Goal: Task Accomplishment & Management: Use online tool/utility

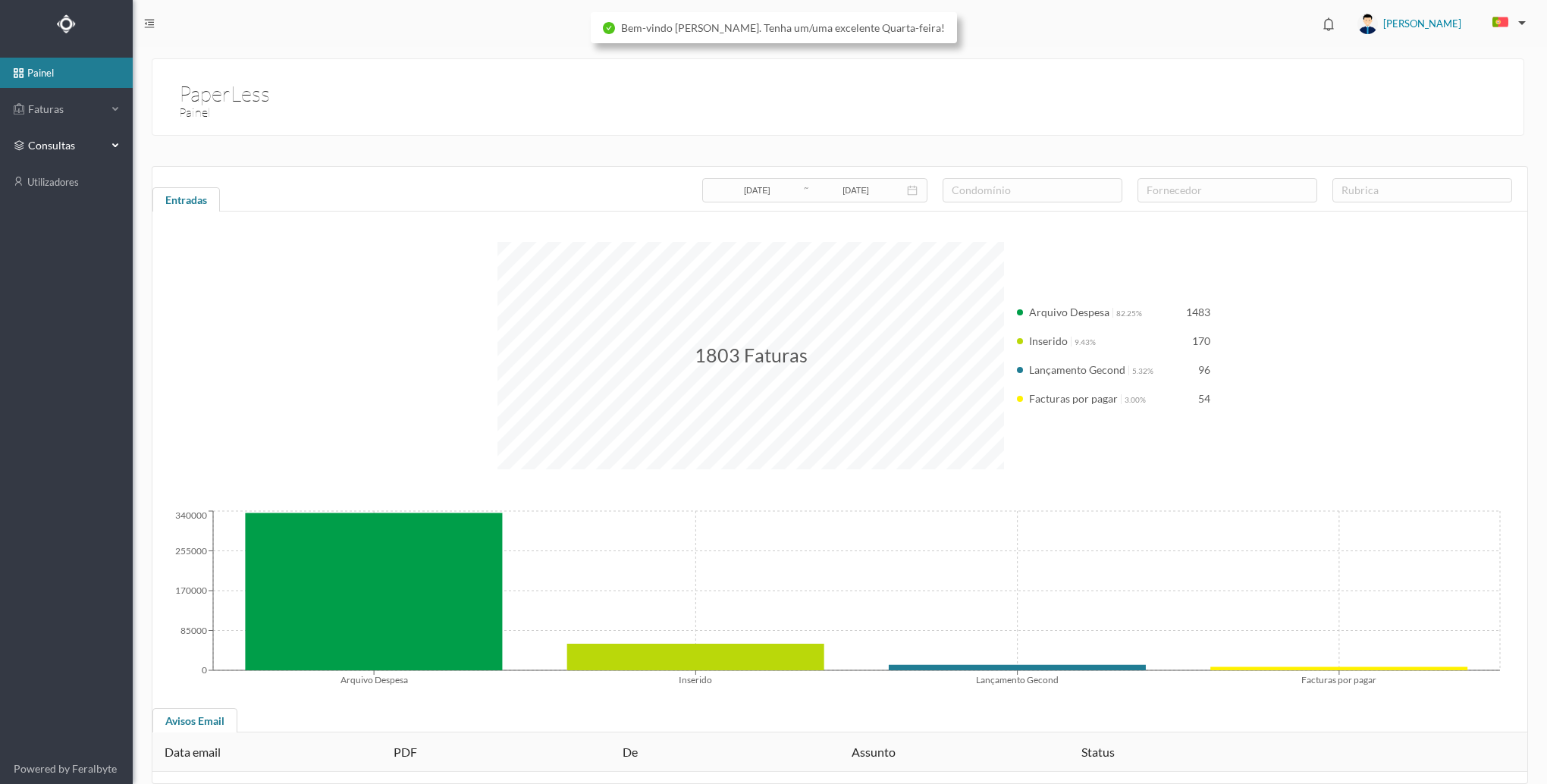
click at [104, 144] on span "consultas" at bounding box center [66, 145] width 83 height 15
click at [81, 123] on div "Faturas" at bounding box center [60, 110] width 93 height 31
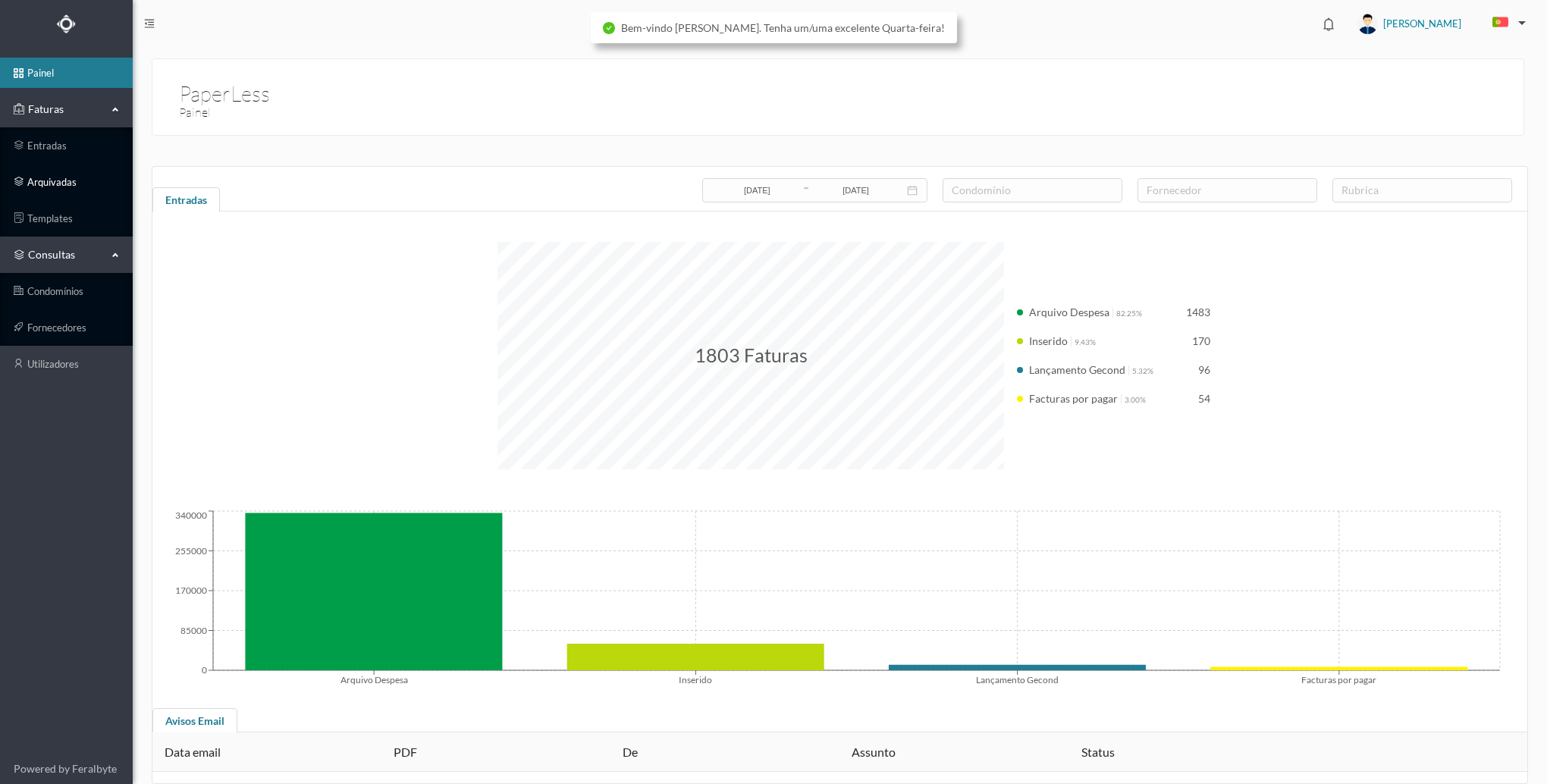
click at [72, 173] on link "arquivadas" at bounding box center [66, 182] width 133 height 31
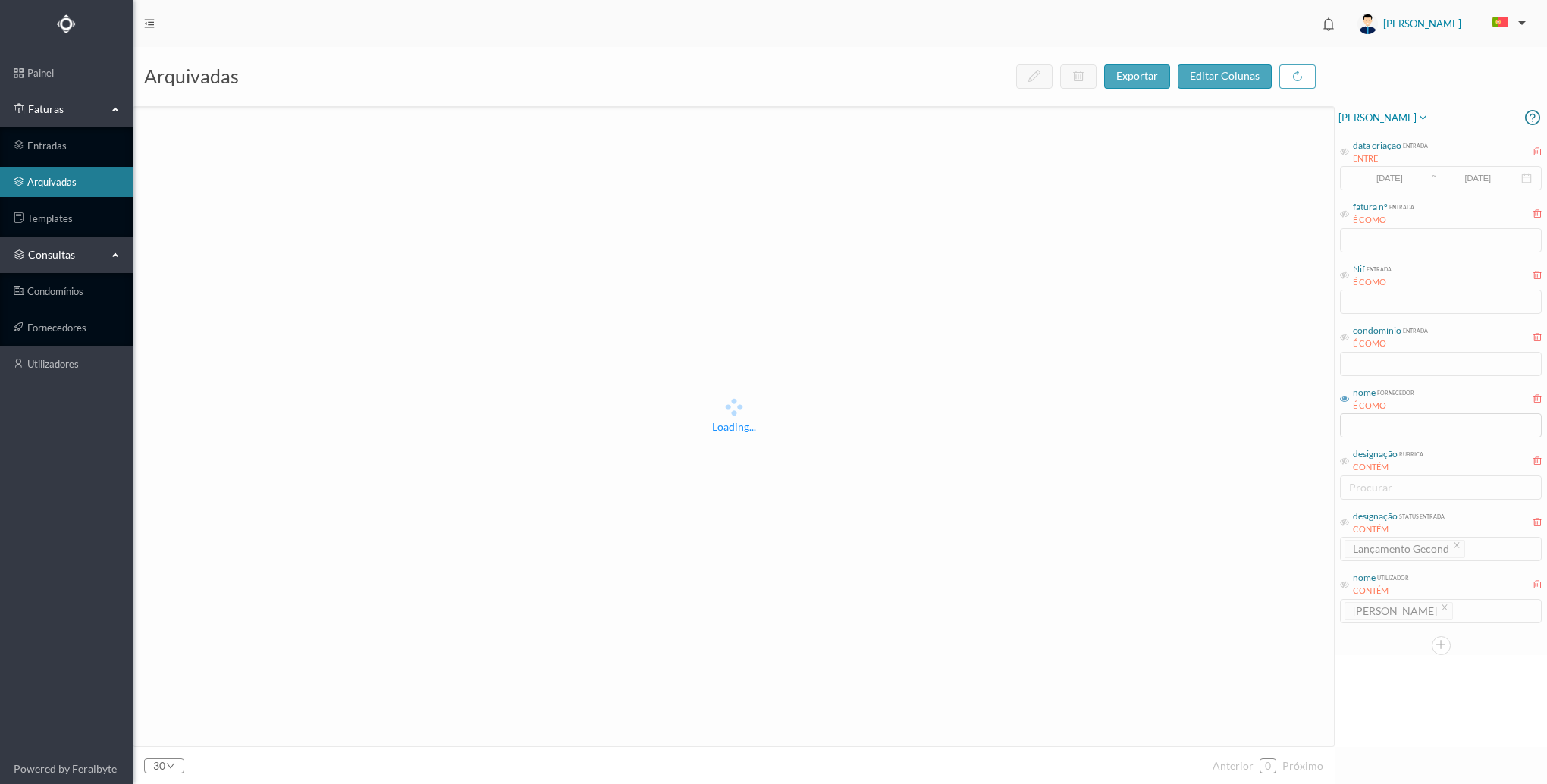
click at [1345, 342] on span "condomínio entrada É COMO" at bounding box center [1384, 336] width 88 height 26
click at [1346, 335] on icon at bounding box center [1344, 337] width 9 height 9
click at [1362, 348] on div "É COMO" at bounding box center [1390, 343] width 75 height 13
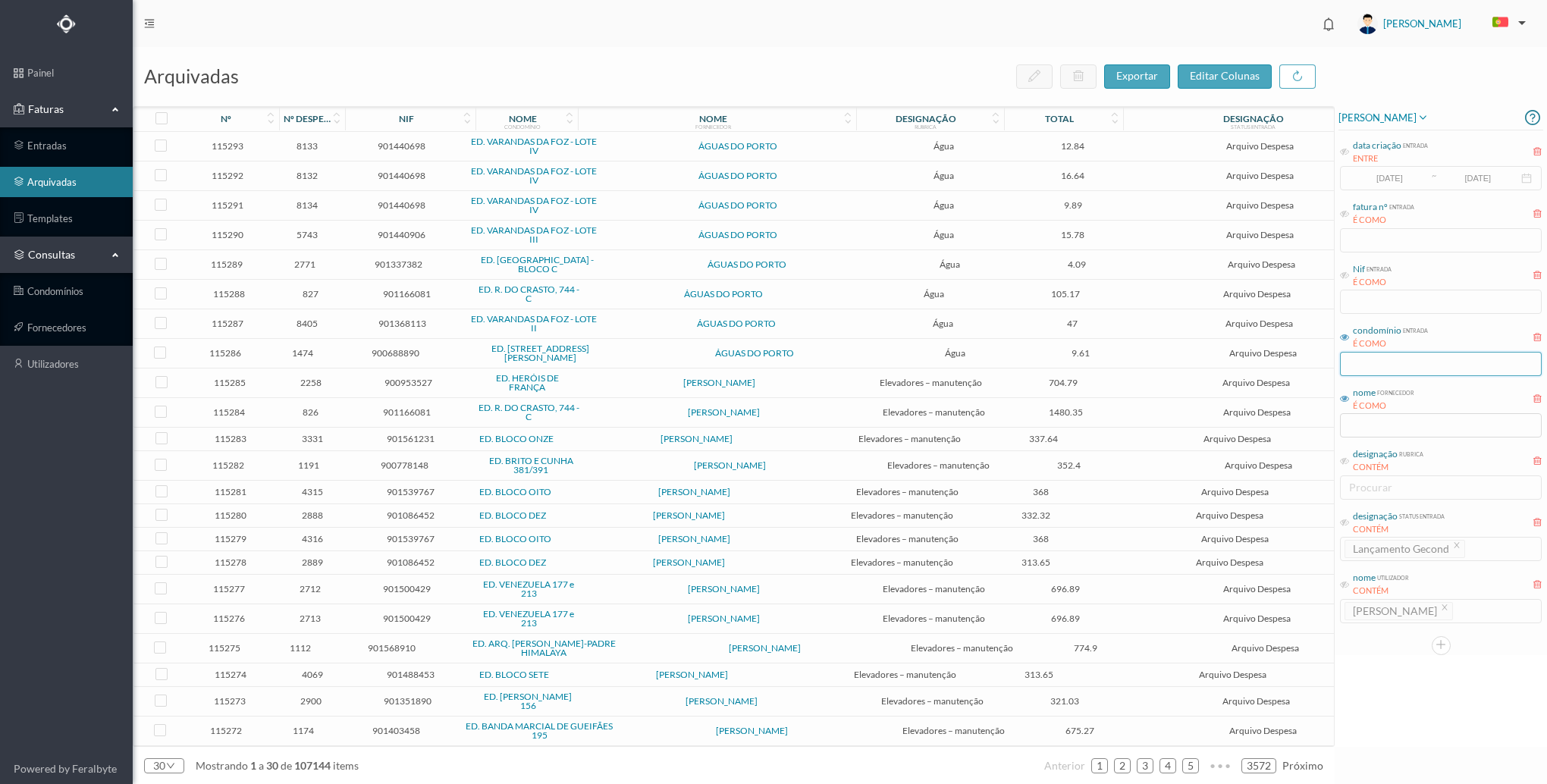
click at [1364, 364] on input "text" at bounding box center [1440, 364] width 201 height 25
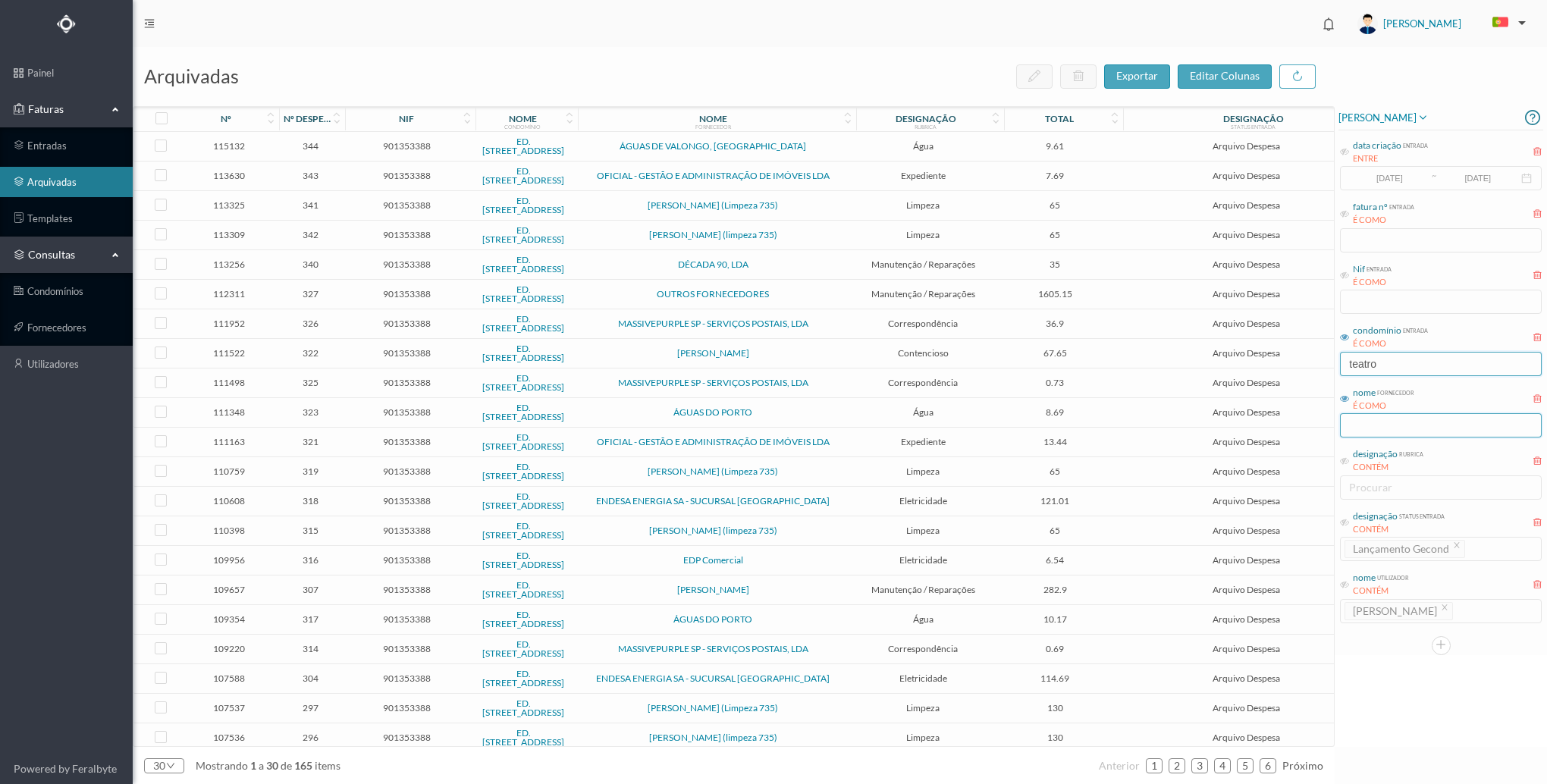
type input "teatro"
click at [1366, 424] on input "text" at bounding box center [1440, 425] width 201 height 25
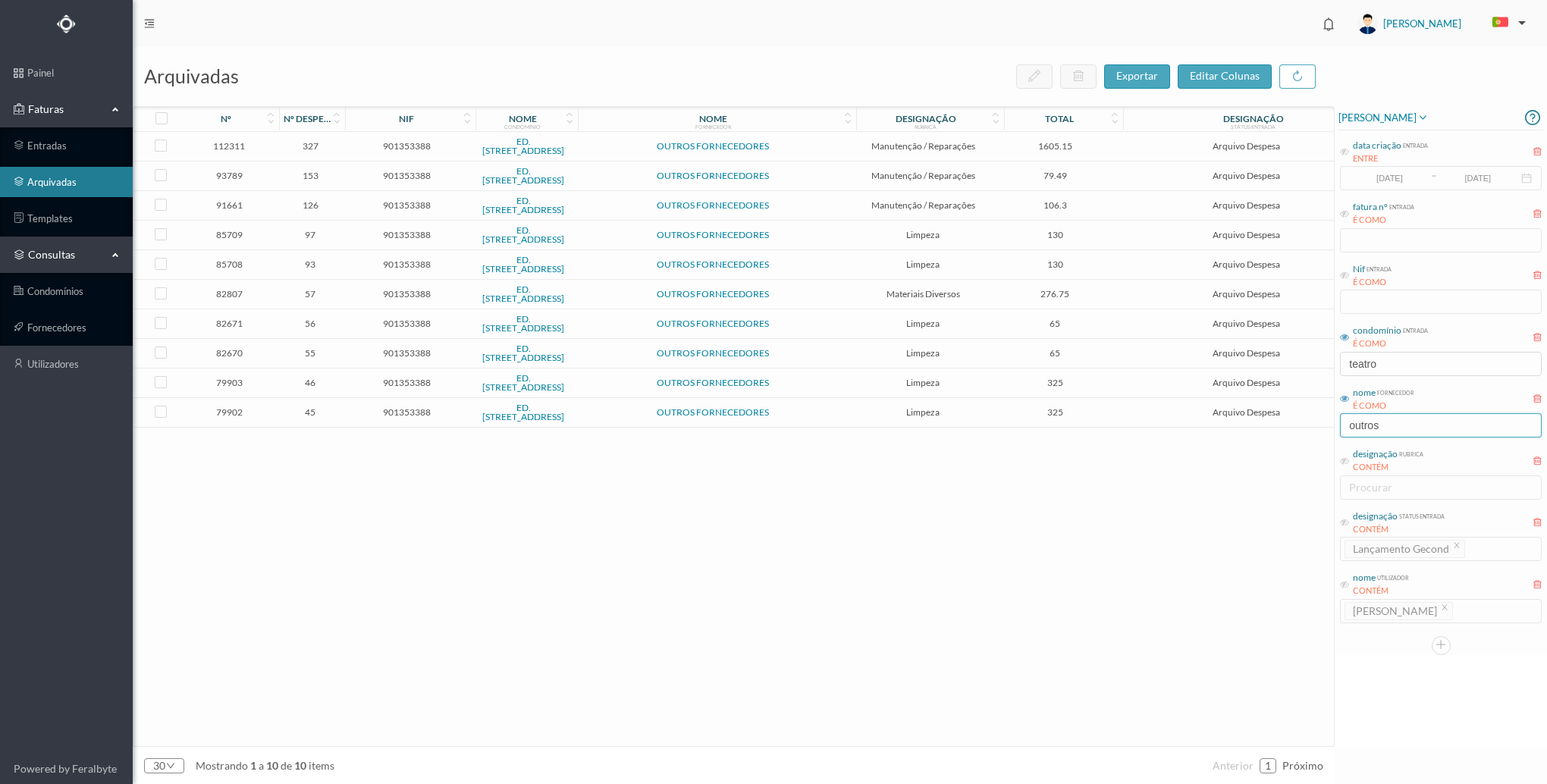
type input "outros"
click at [1077, 293] on span "276.75" at bounding box center [1054, 293] width 110 height 11
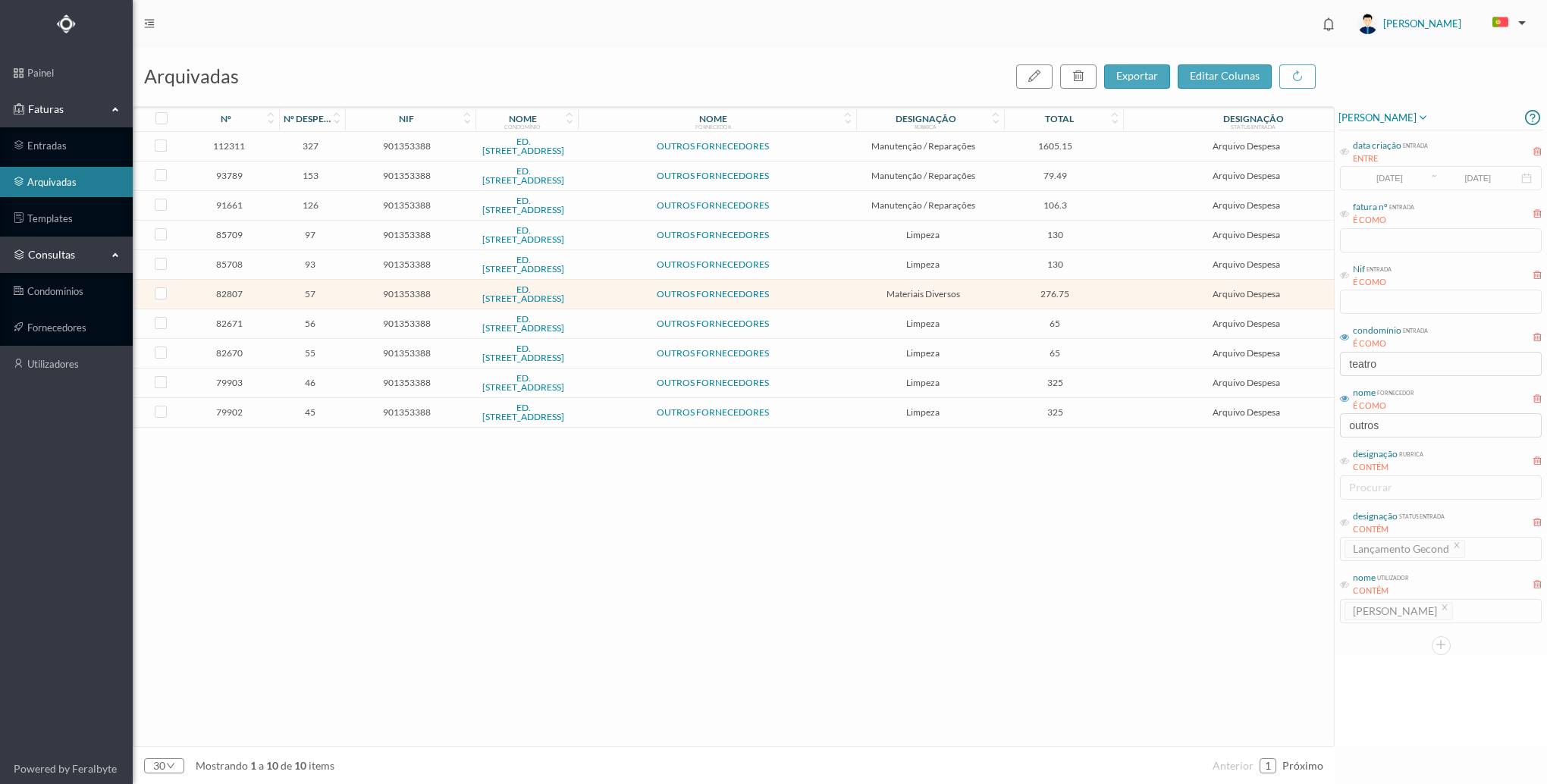
click at [1077, 293] on span "276.75" at bounding box center [1054, 293] width 110 height 11
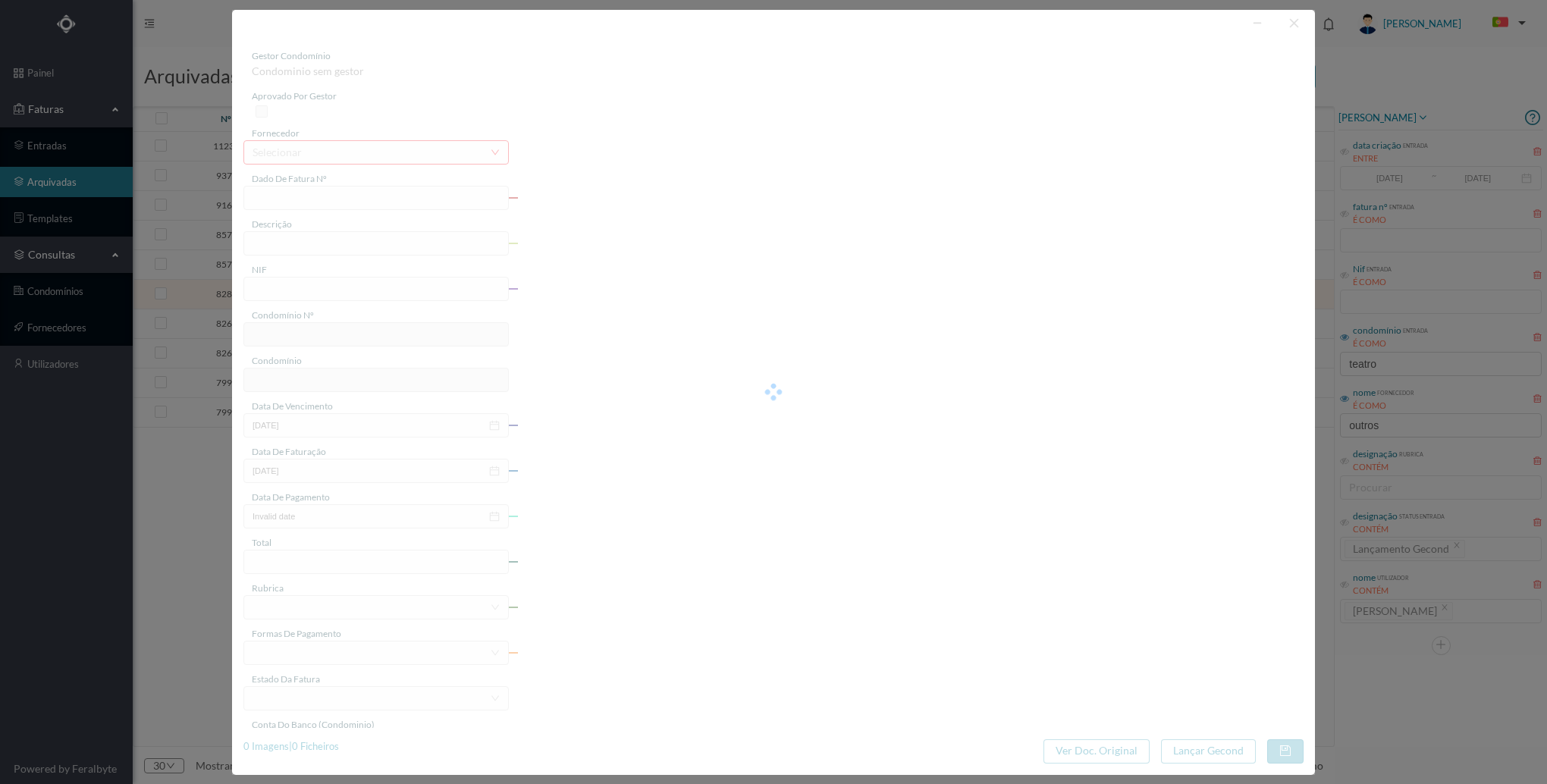
type input "FA.2024/103"
type input "vidro float 04 mm incolor e foscagem listado"
type input "901353388"
type input "[DATE]"
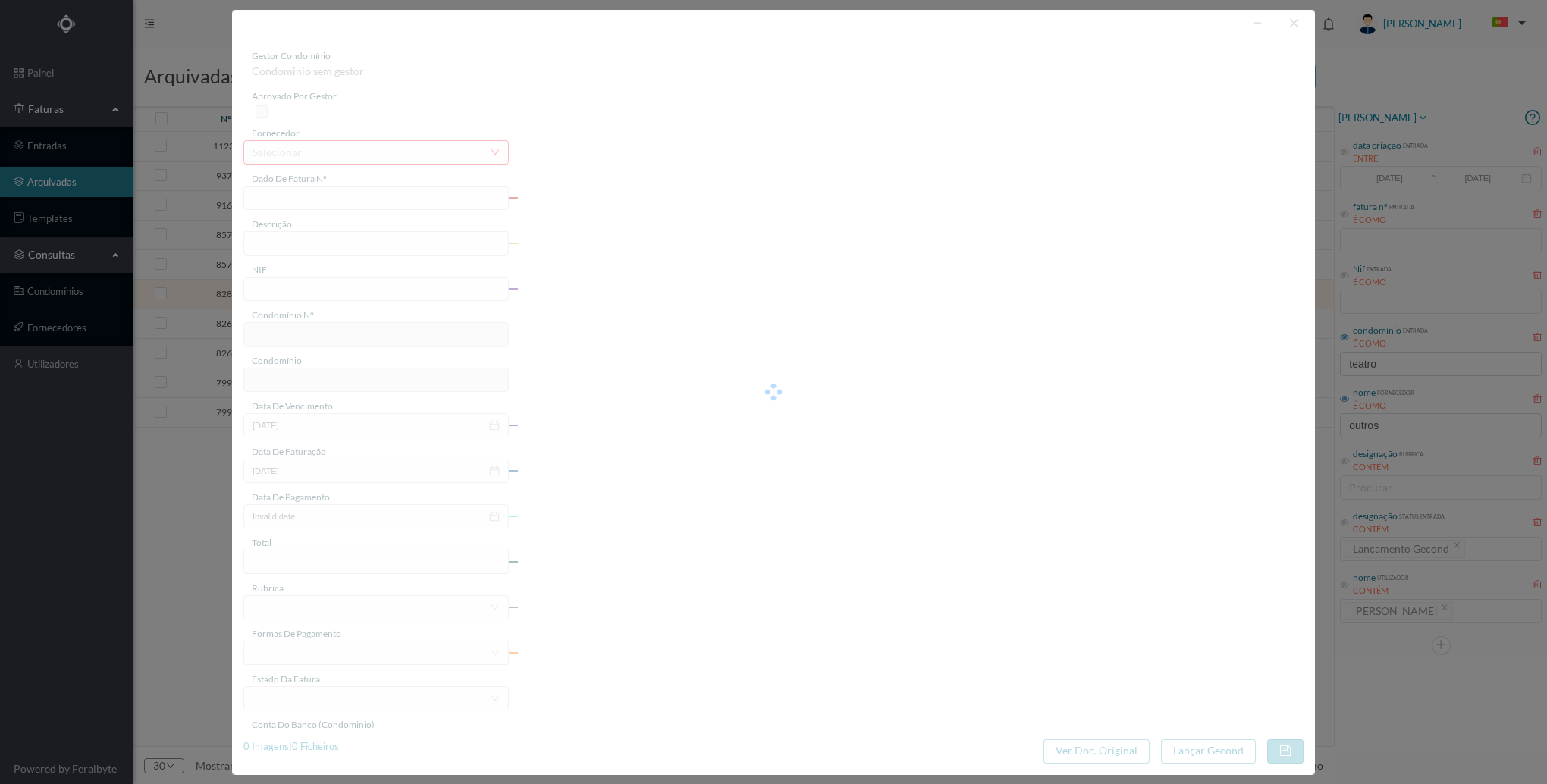
type input "[DATE]"
type input "276.75"
type input "735"
type input "ED. [STREET_ADDRESS]"
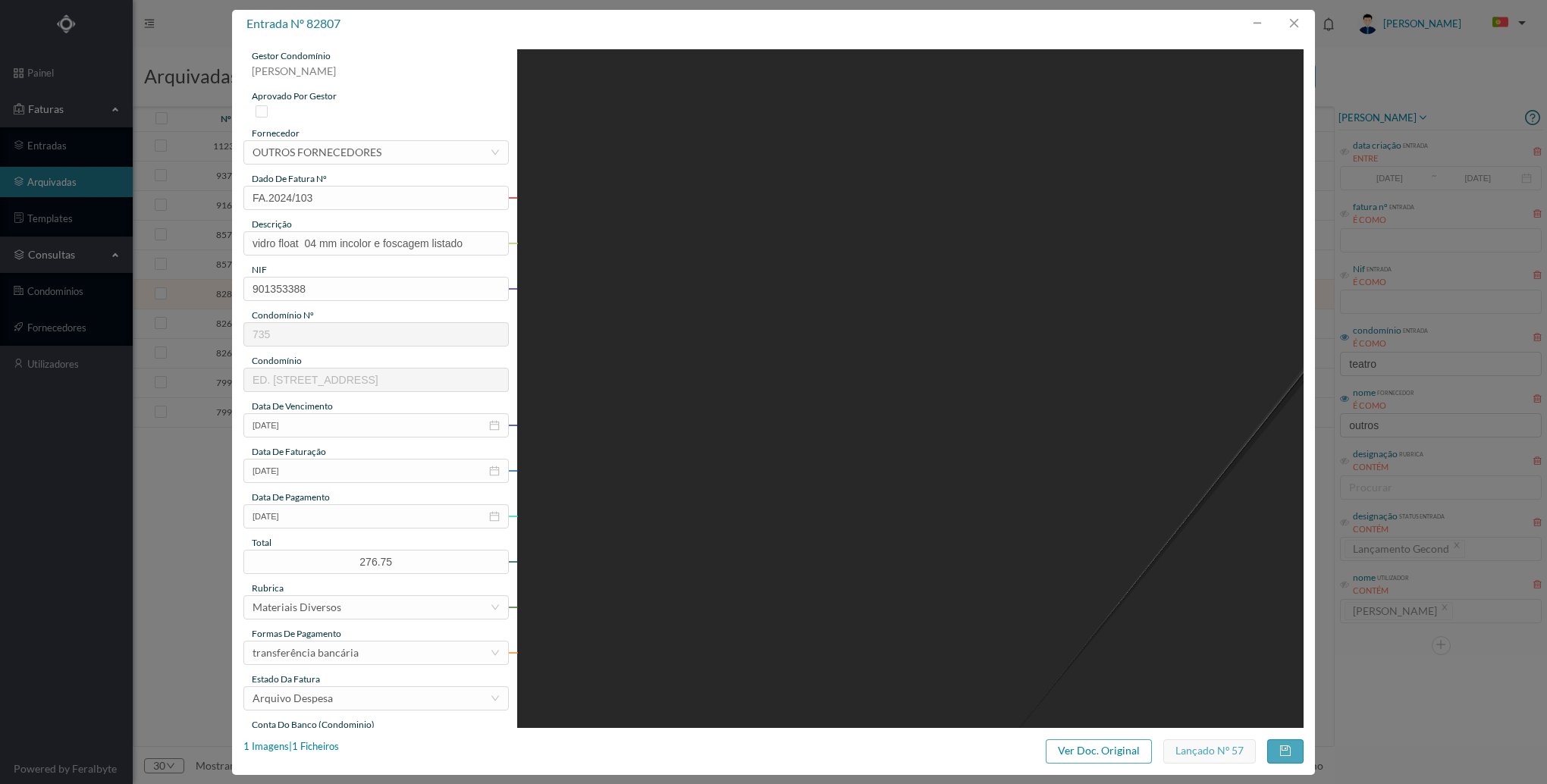
click at [1121, 765] on div "entrada nº 82807 gestor condomínio [PERSON_NAME] aprovado por gestor fornecedor…" at bounding box center [773, 392] width 1083 height 765
click at [1108, 754] on button "Ver Doc. Original" at bounding box center [1098, 751] width 106 height 25
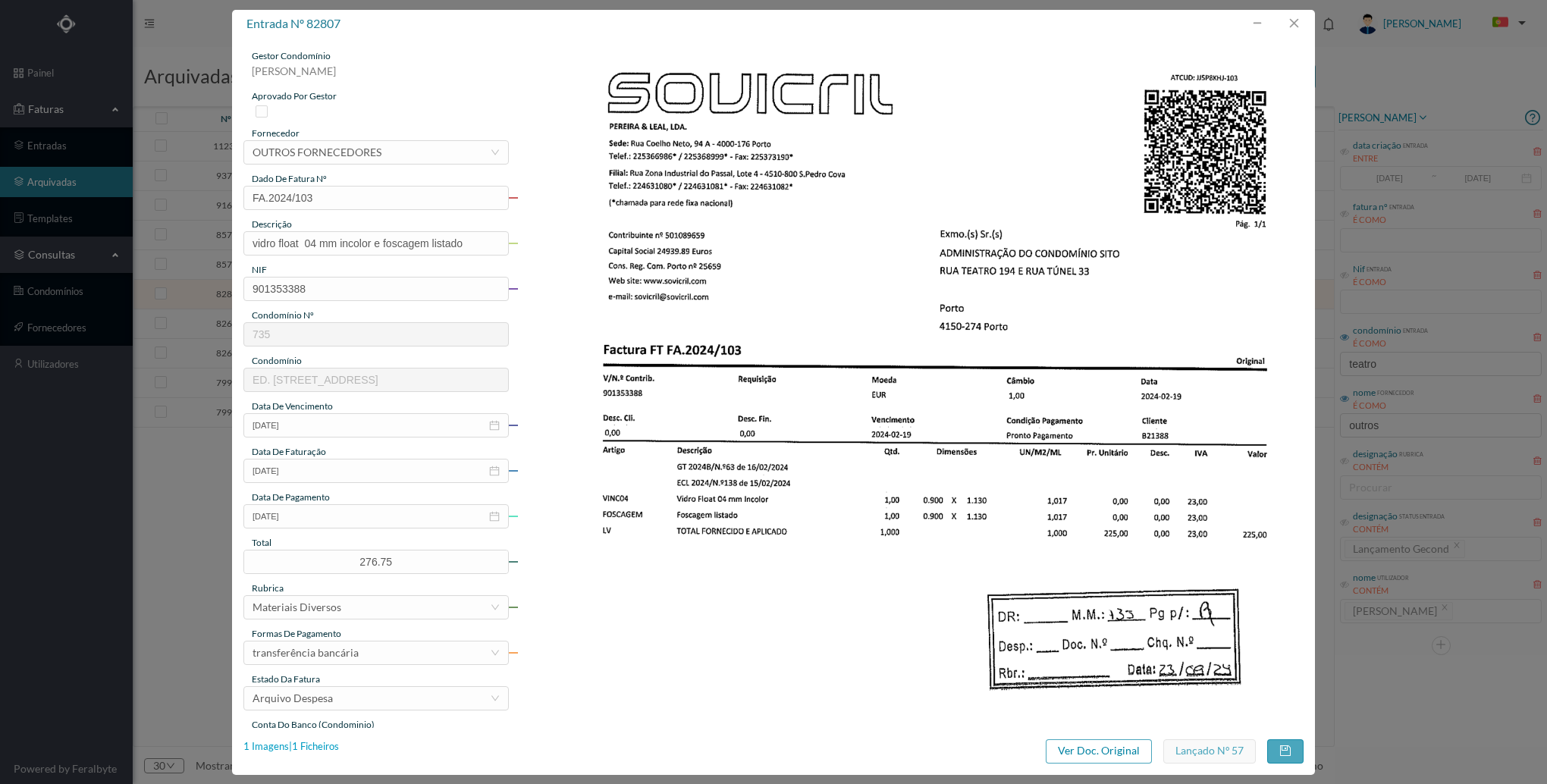
click at [308, 739] on div "1 Imagens | 1 Ficheiros" at bounding box center [291, 747] width 95 height 15
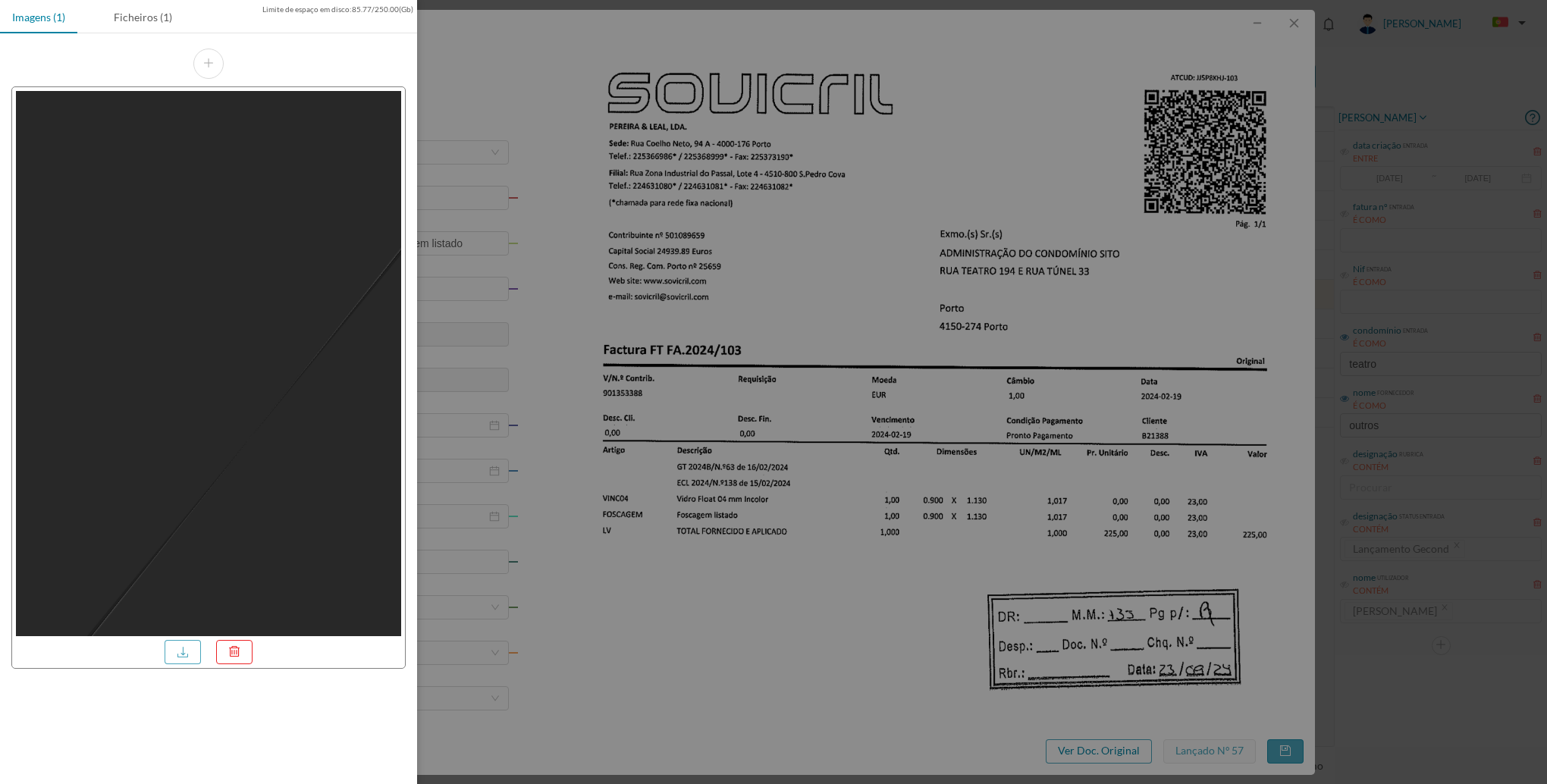
click at [312, 743] on div "Limite de espaço em disco : 85.77 / 250.00 (Gb) Imagens (1) Ficheiros (1)" at bounding box center [208, 392] width 417 height 784
click at [145, 13] on div "Ficheiros (1)" at bounding box center [143, 17] width 82 height 34
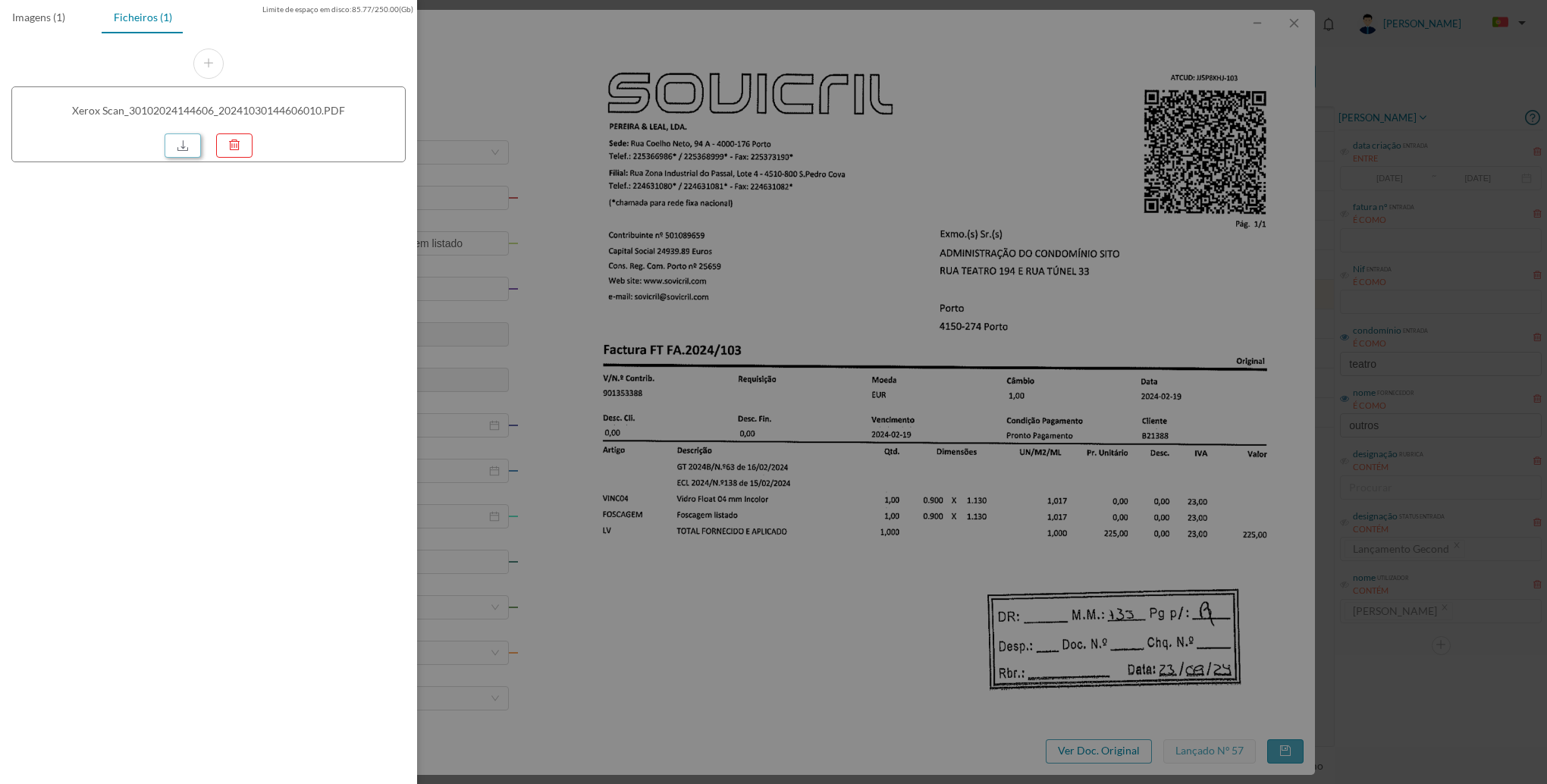
click at [197, 152] on link at bounding box center [183, 145] width 37 height 25
click at [1020, 516] on div at bounding box center [773, 392] width 1547 height 784
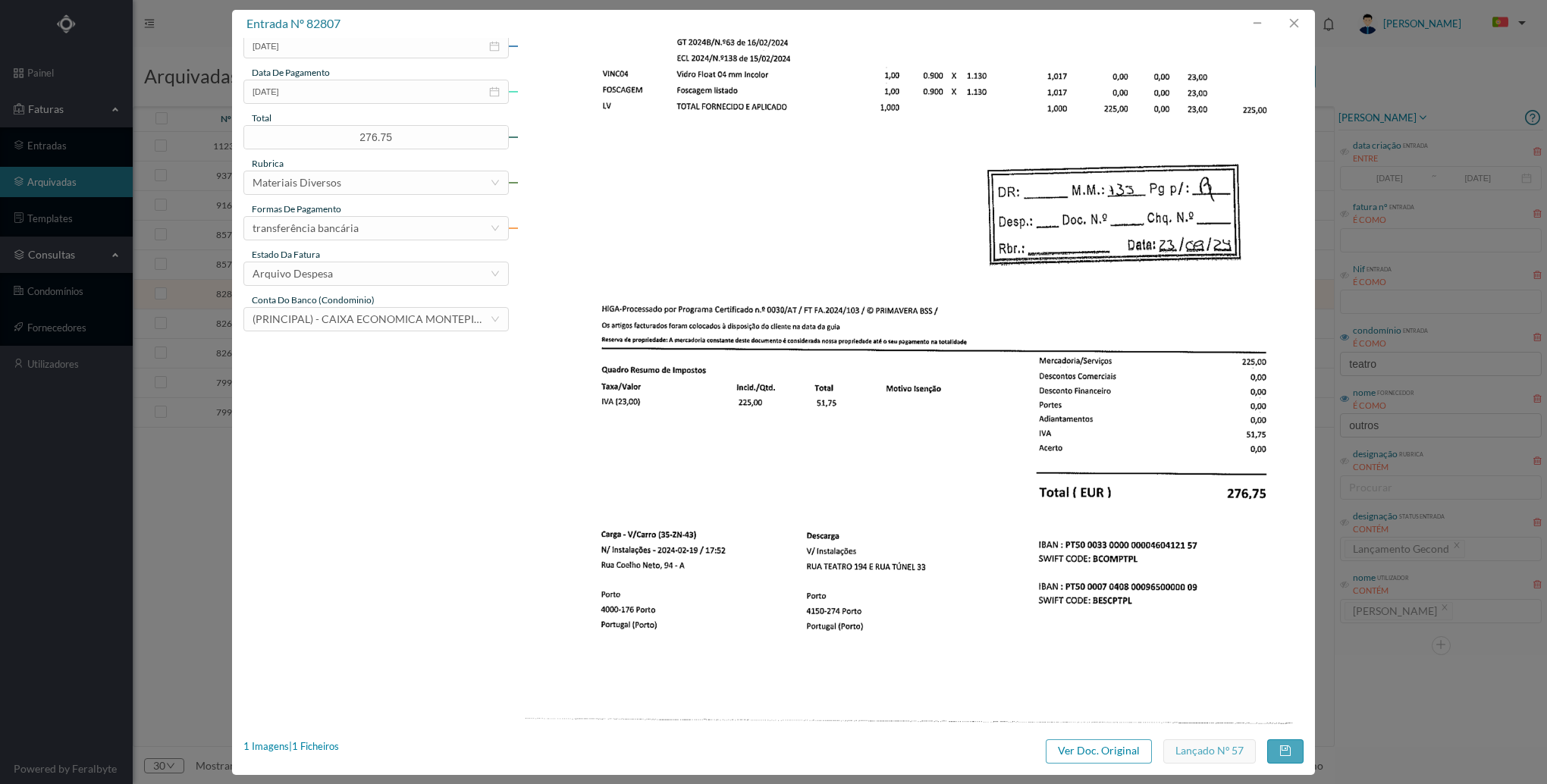
scroll to position [441, 0]
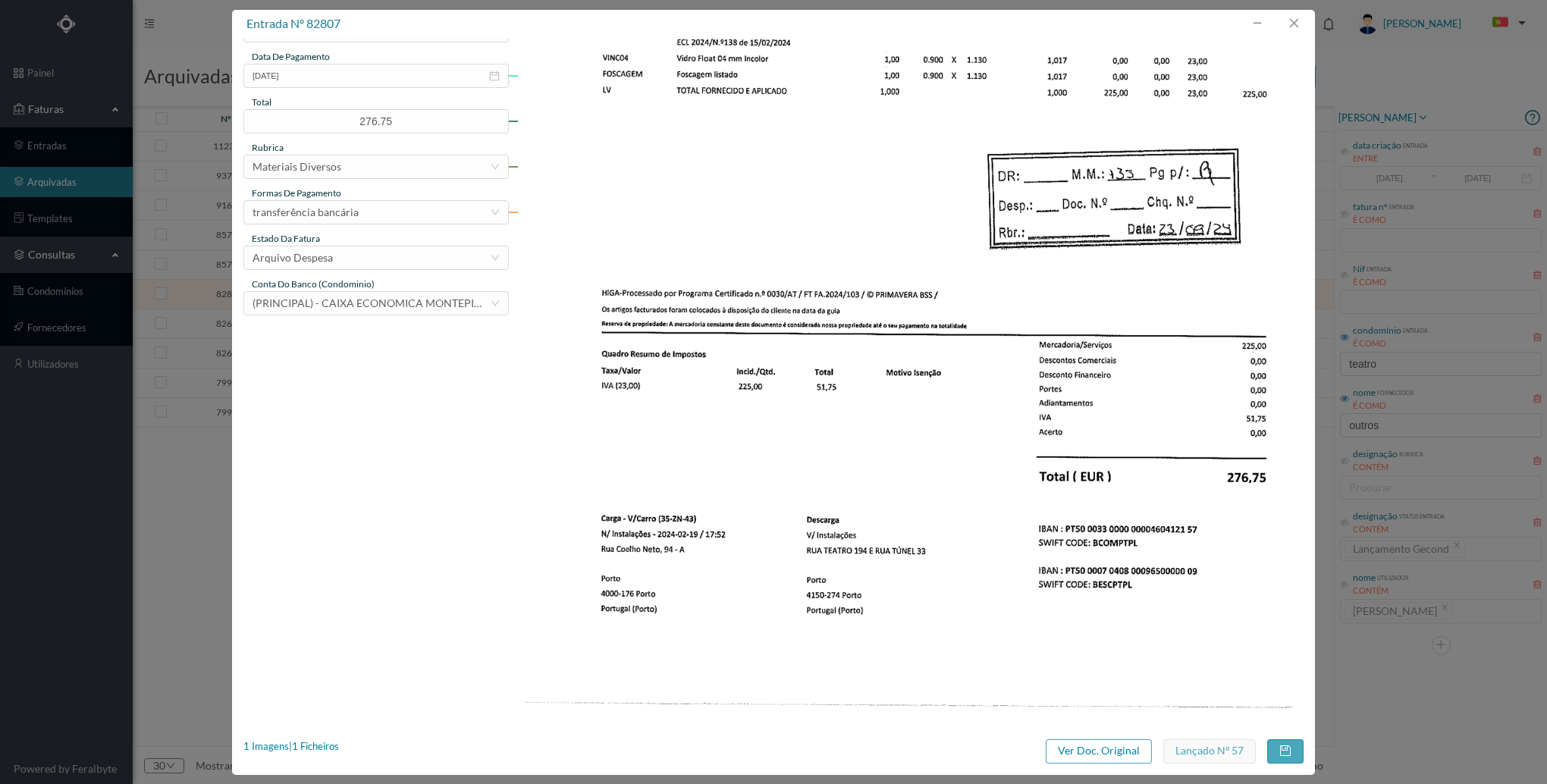
click at [855, 606] on img at bounding box center [911, 165] width 788 height 1113
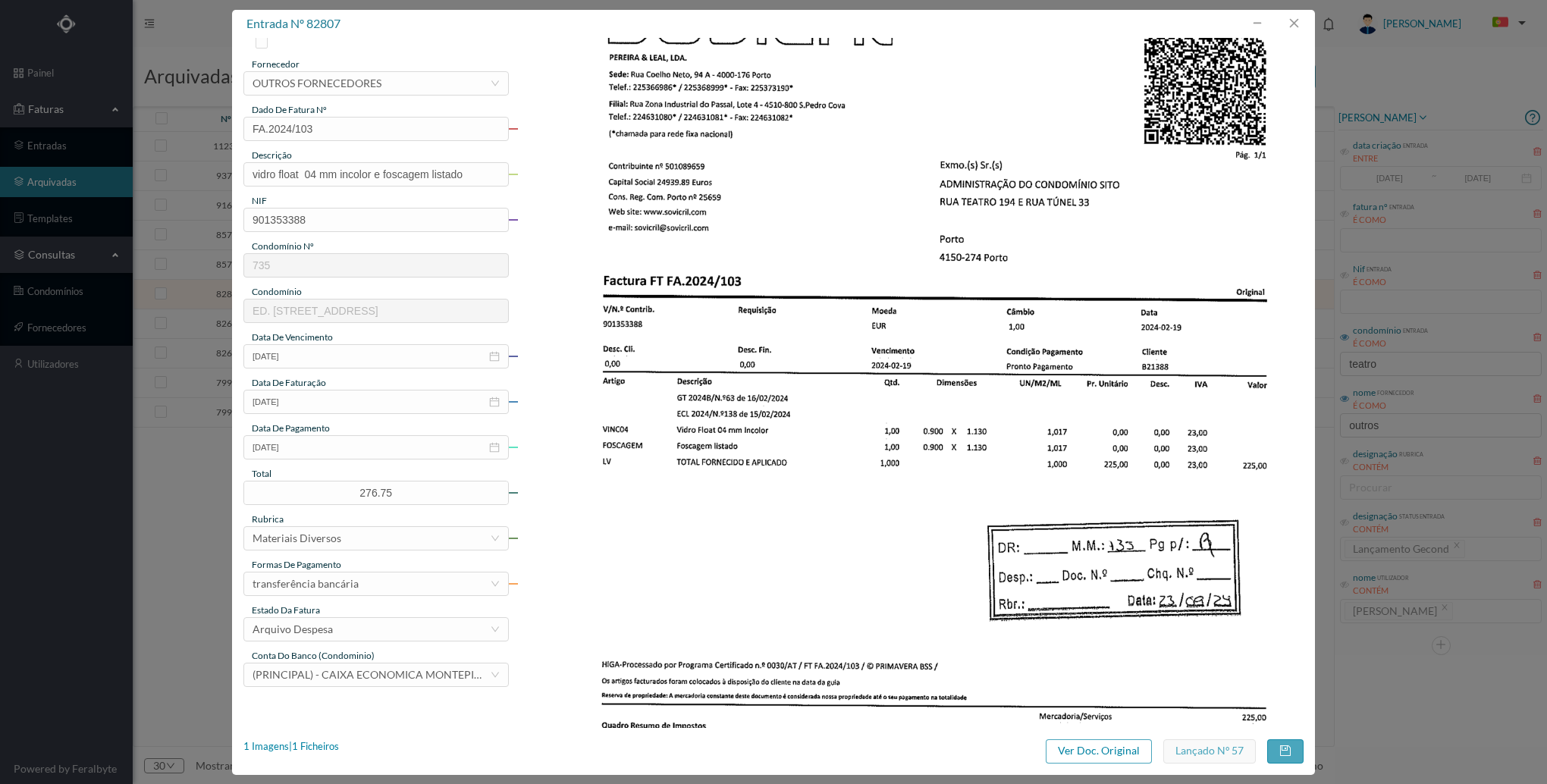
scroll to position [0, 0]
